Goal: Information Seeking & Learning: Learn about a topic

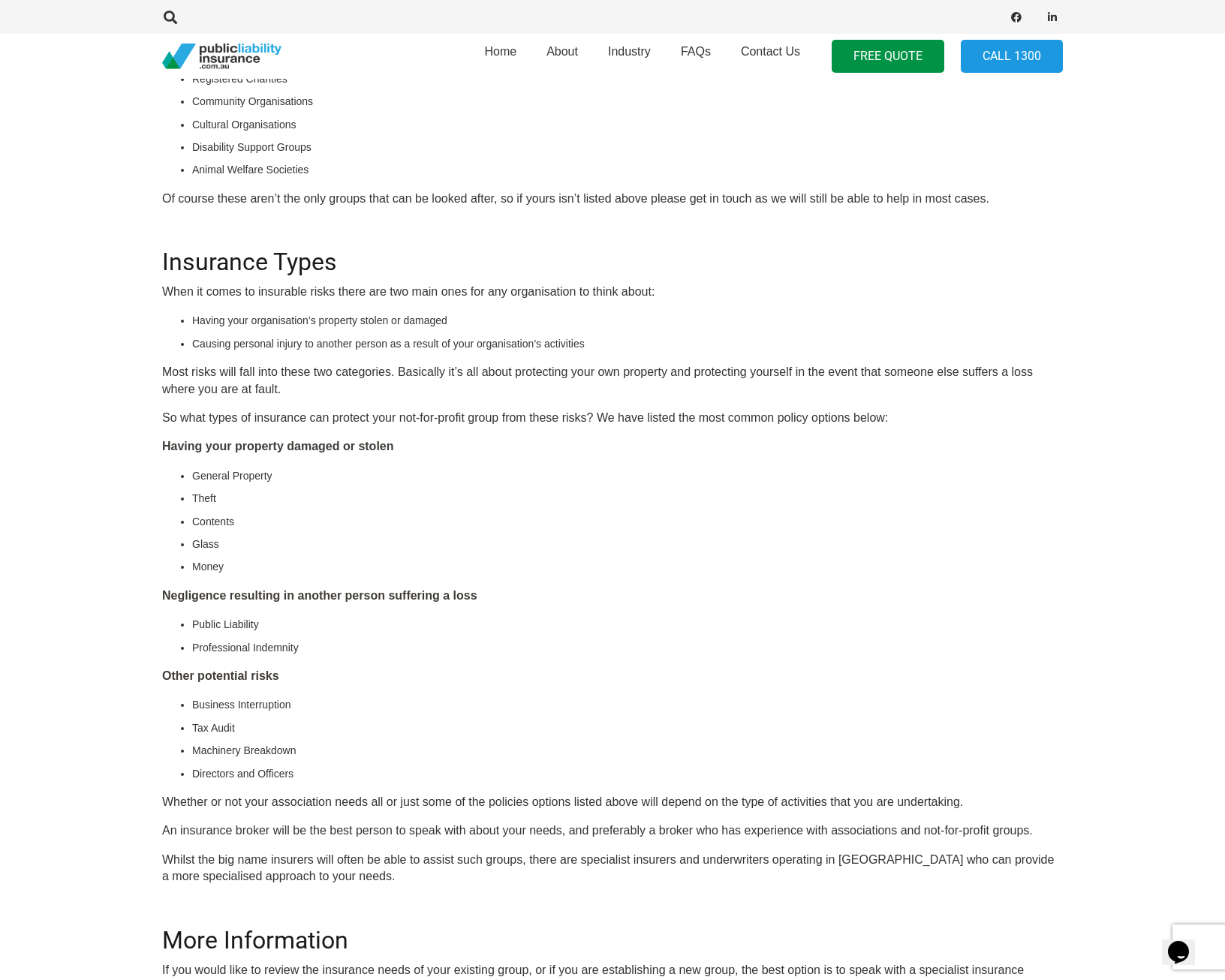
scroll to position [600, 0]
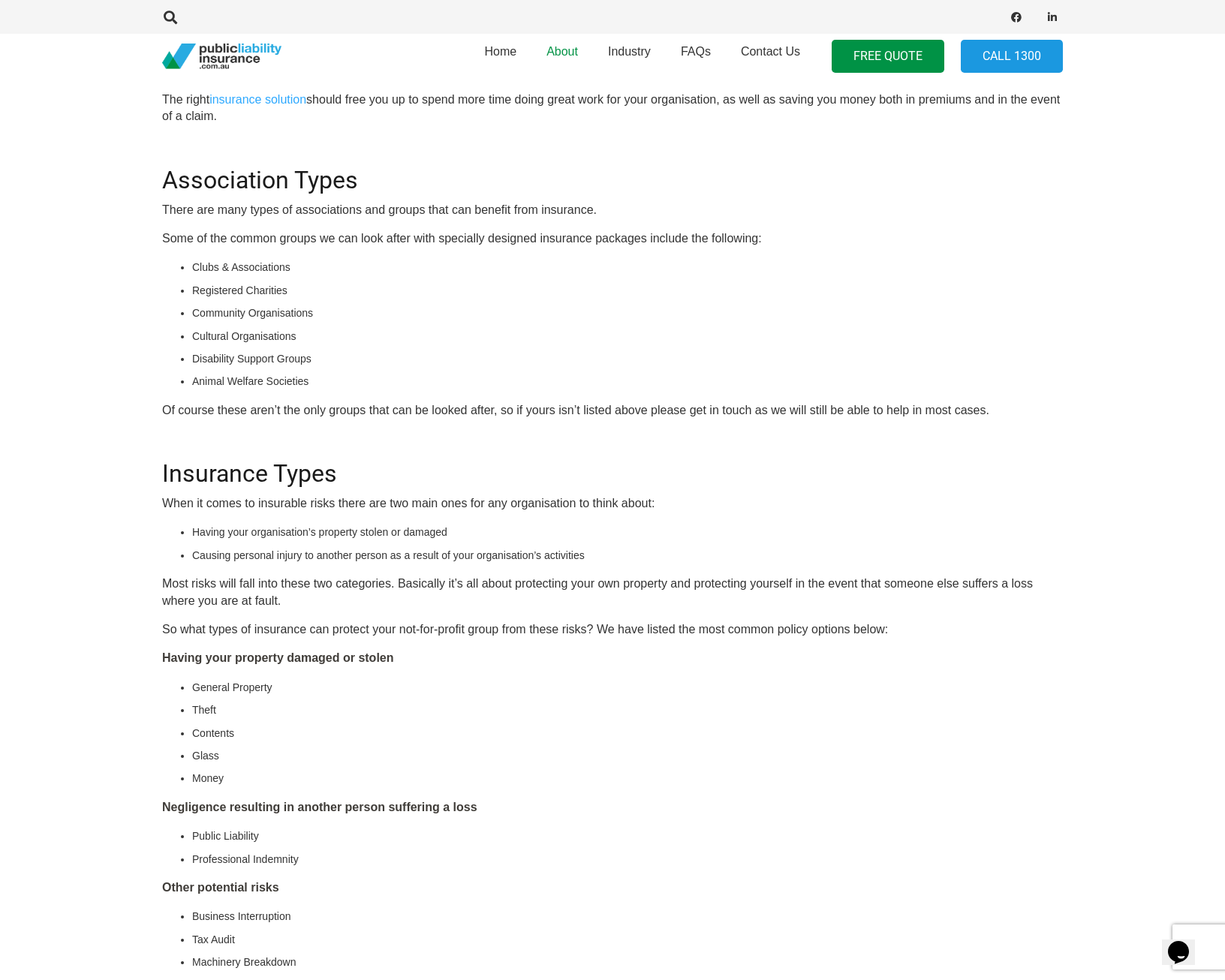
click at [561, 52] on span "About" at bounding box center [562, 51] width 32 height 13
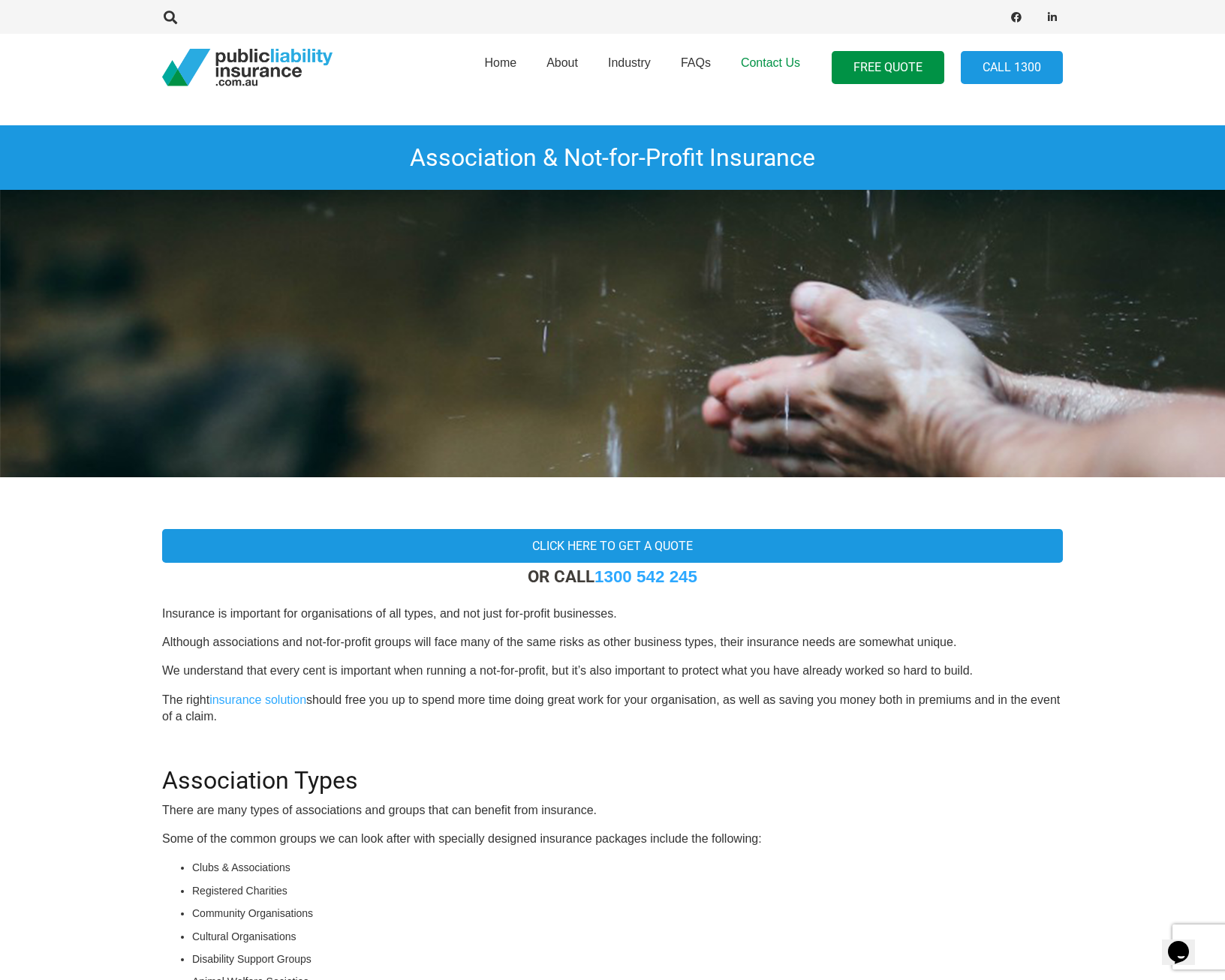
click at [761, 61] on span "Contact Us" at bounding box center [771, 62] width 60 height 13
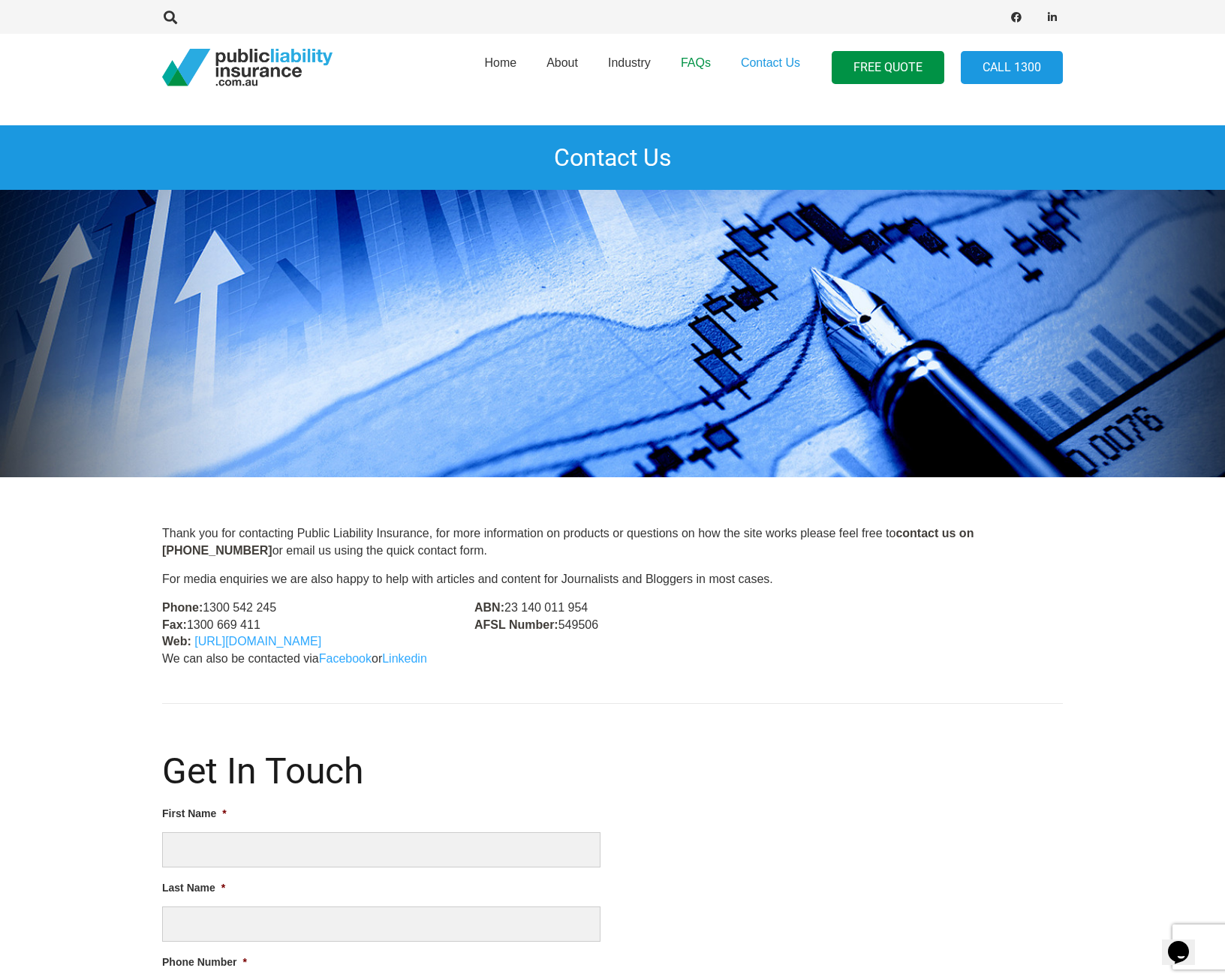
click at [685, 59] on span "FAQs" at bounding box center [695, 62] width 30 height 13
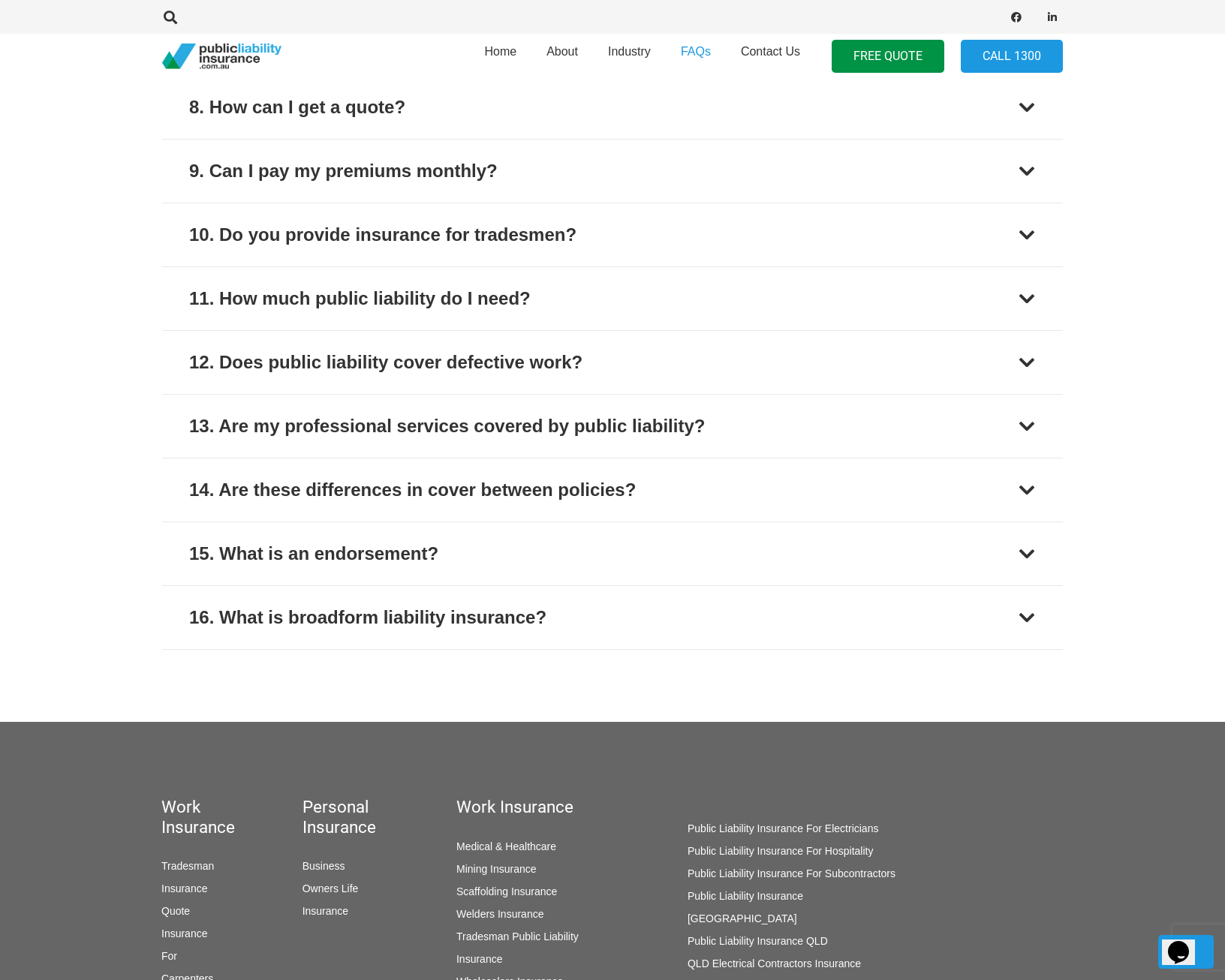
scroll to position [1201, 0]
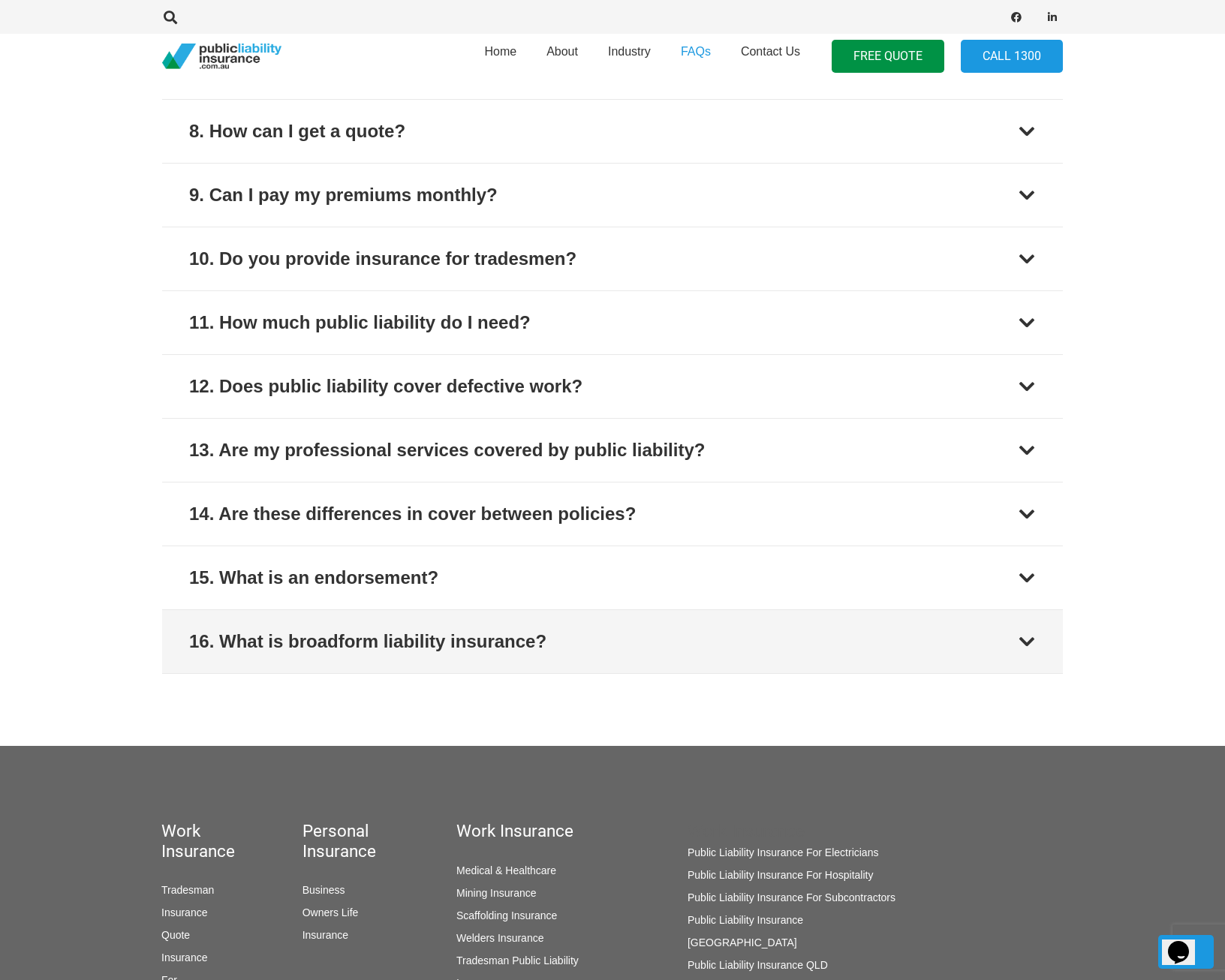
click at [473, 636] on div "16. What is broadform liability insurance?" at bounding box center [368, 642] width 357 height 27
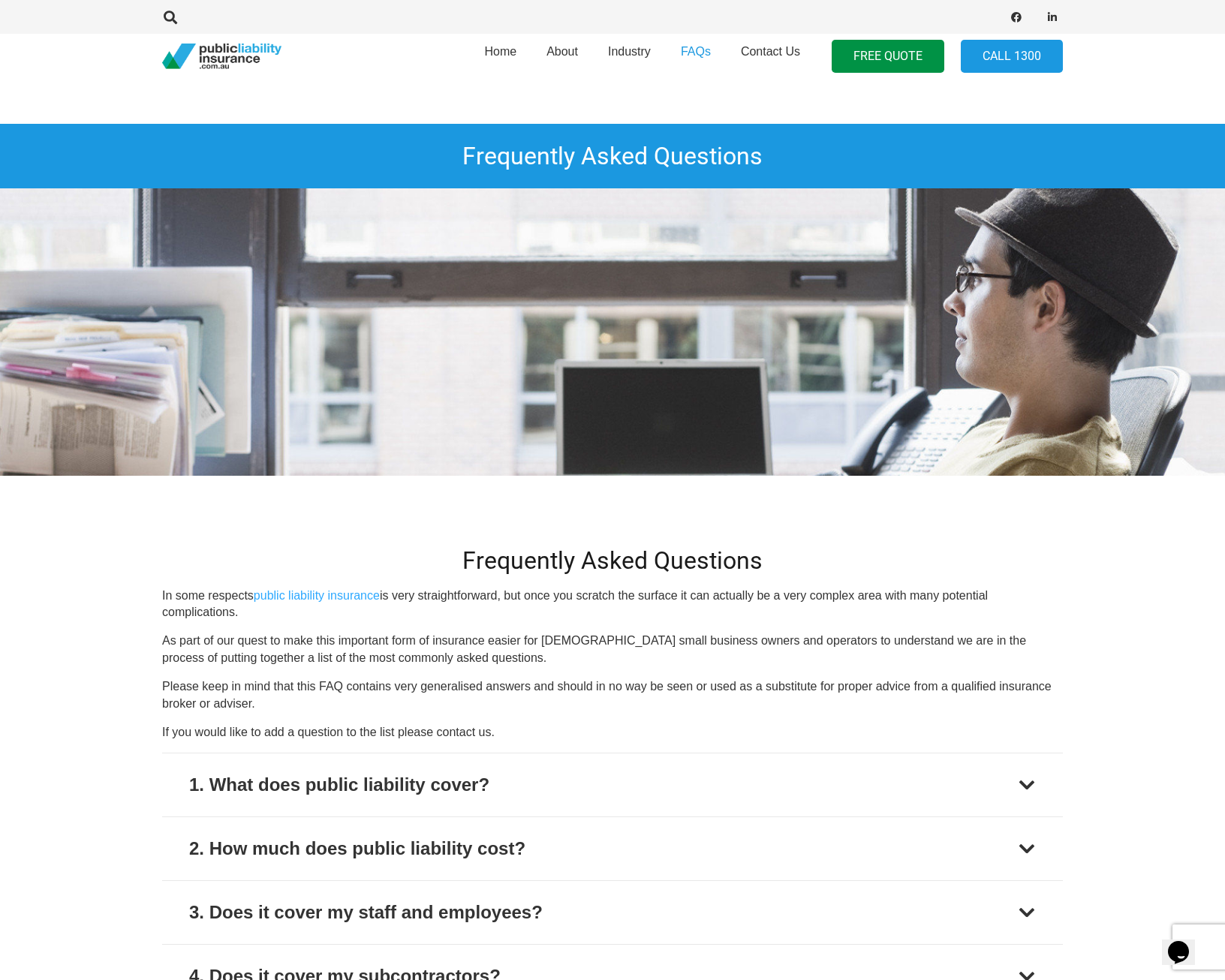
scroll to position [0, 0]
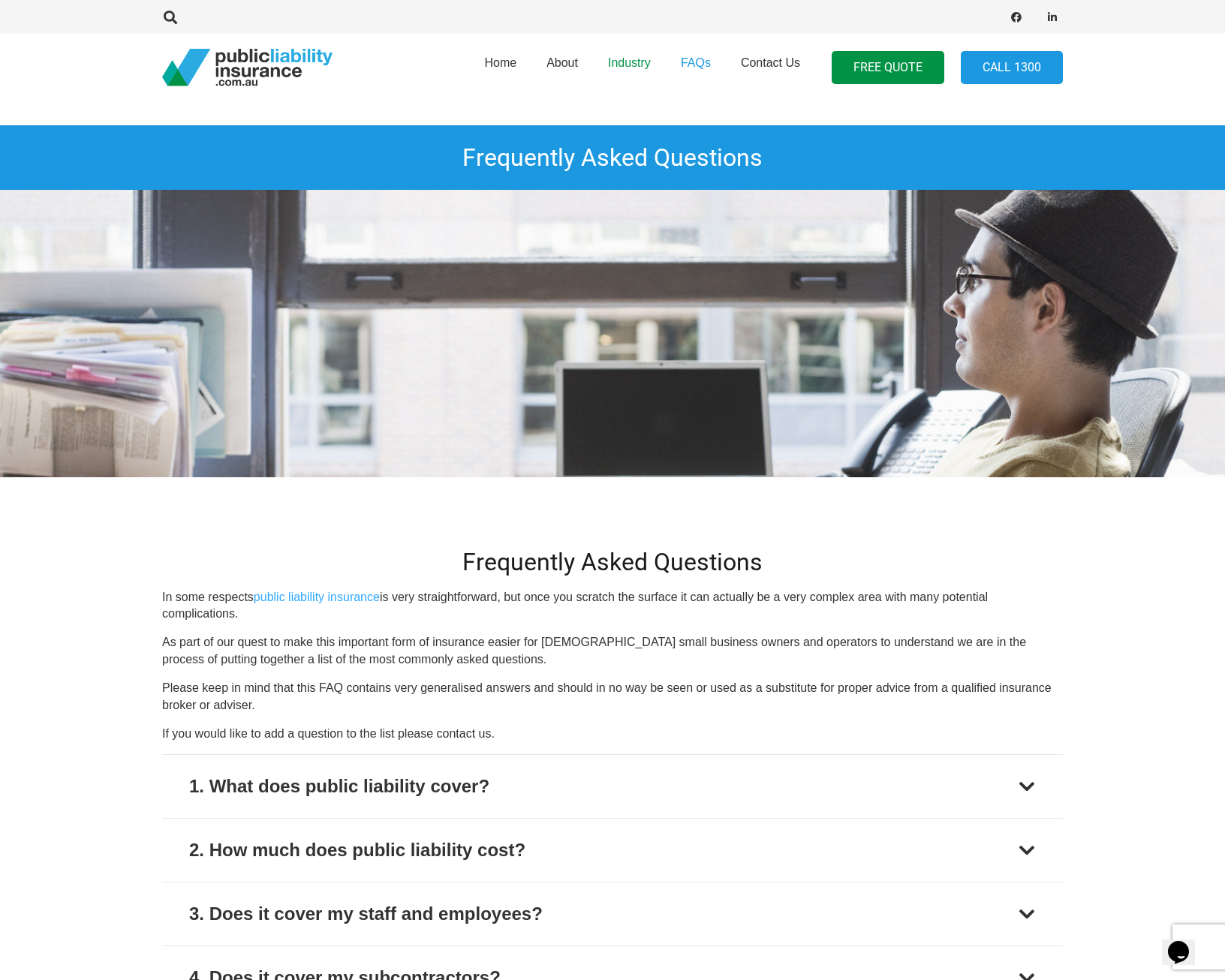
click at [626, 62] on span "Industry" at bounding box center [629, 62] width 42 height 13
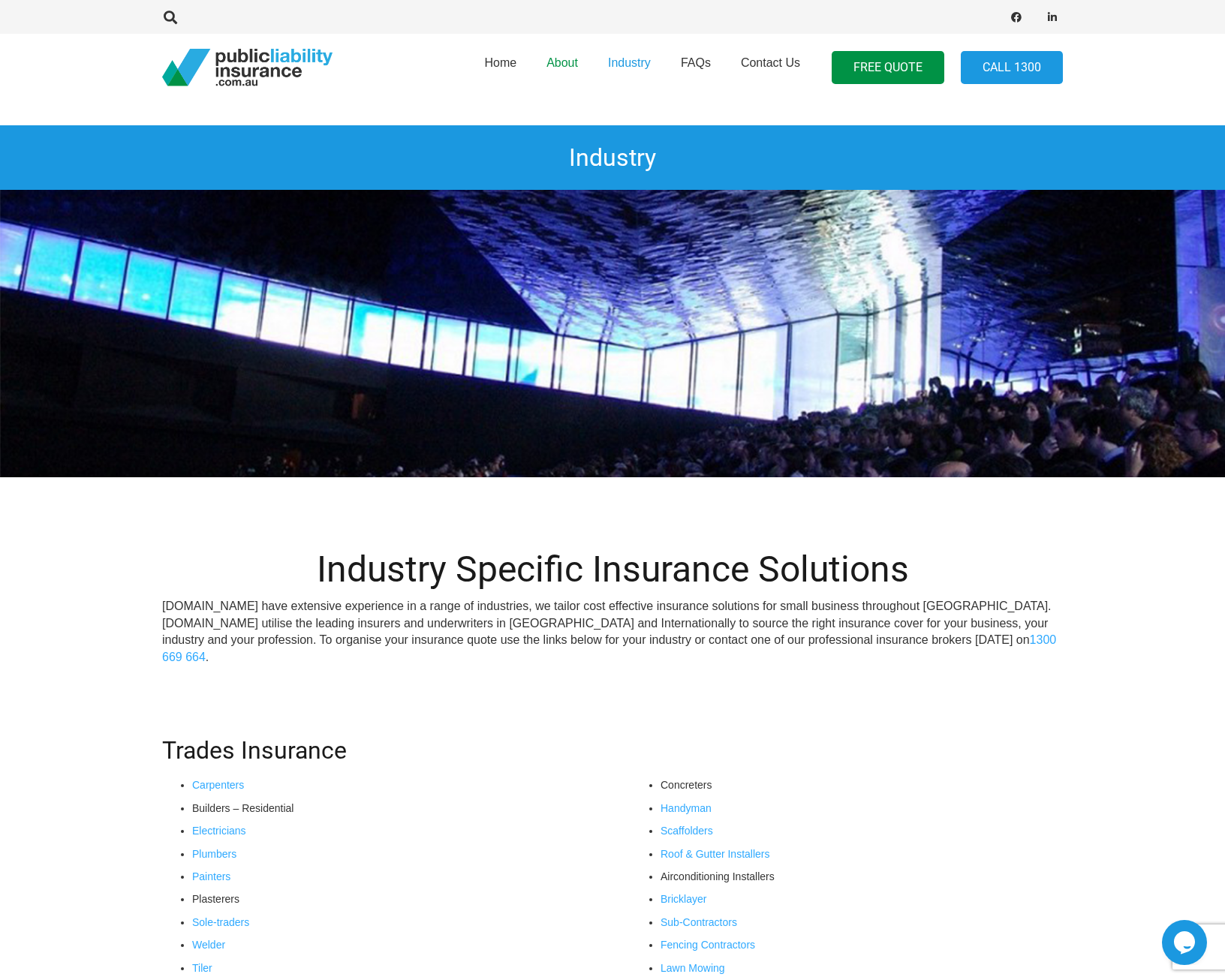
click at [559, 60] on span "About" at bounding box center [562, 62] width 32 height 13
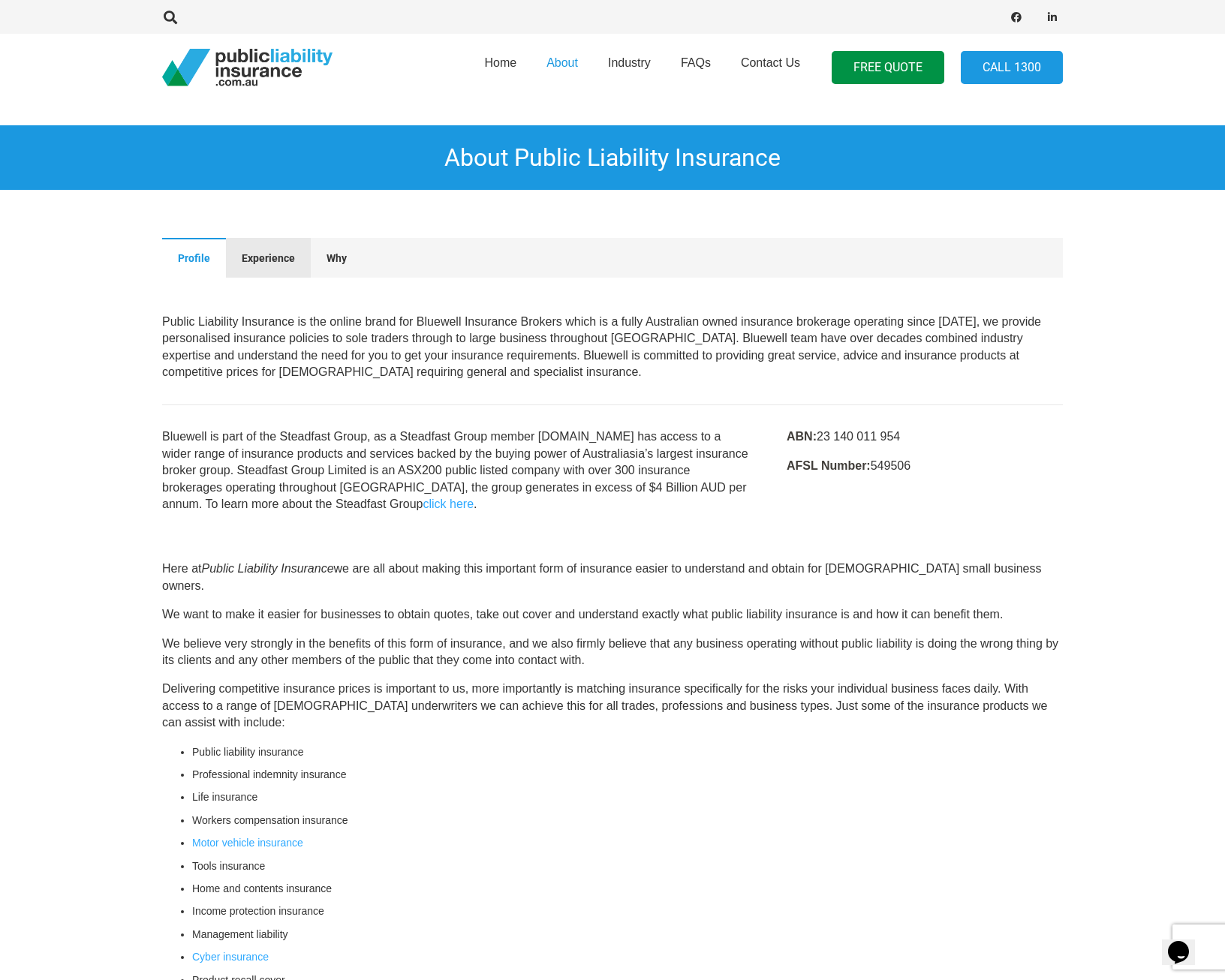
click at [266, 265] on button "Experience" at bounding box center [268, 257] width 85 height 39
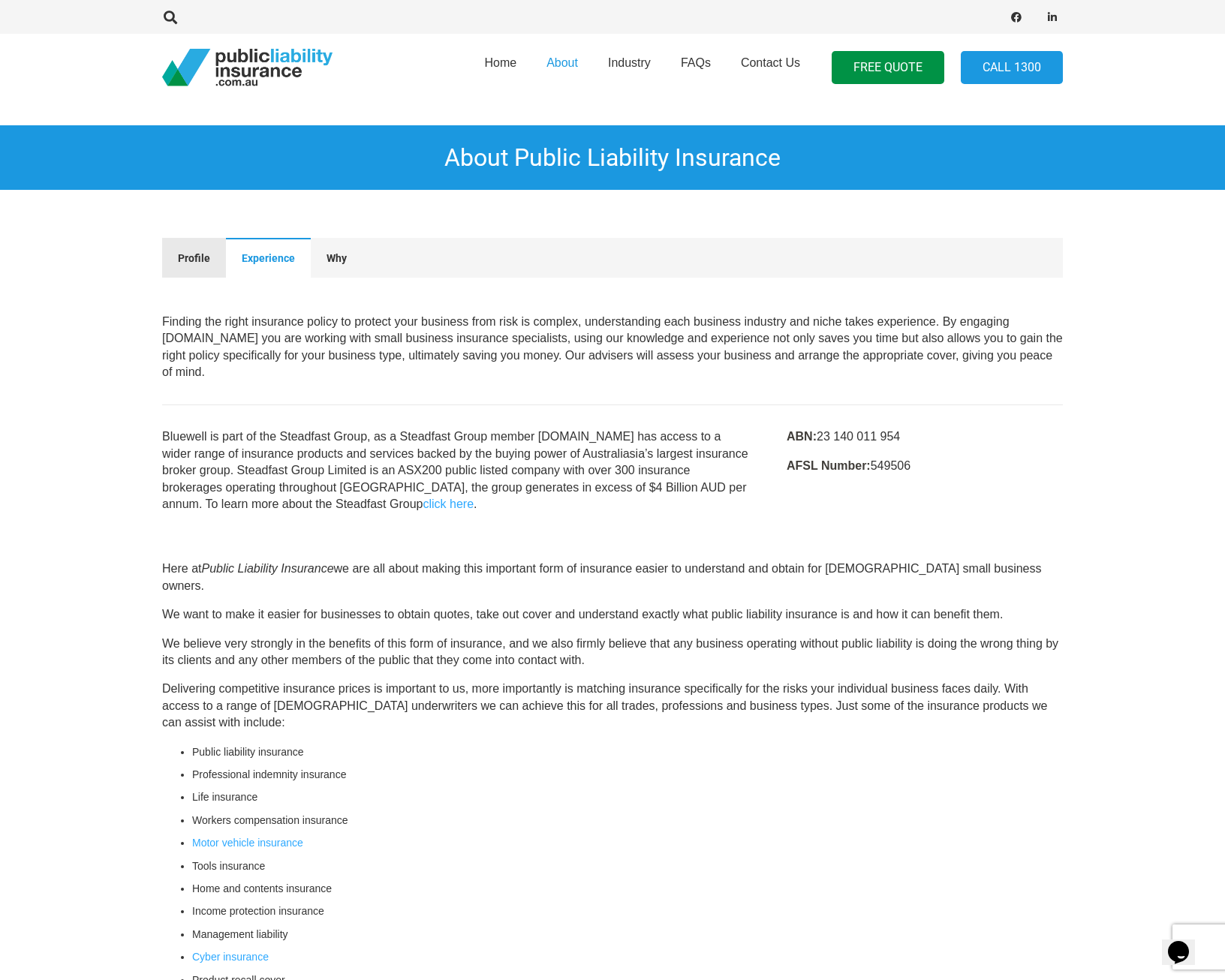
click at [193, 256] on span "Profile" at bounding box center [194, 257] width 32 height 12
